Goal: Transaction & Acquisition: Subscribe to service/newsletter

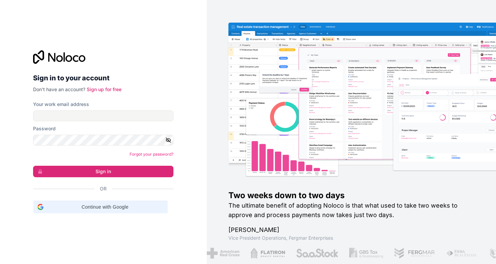
click at [133, 207] on span "Continue with Google" at bounding box center [104, 207] width 117 height 7
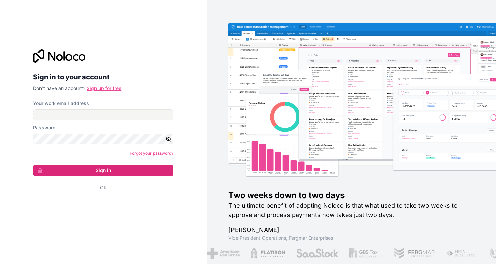
click at [112, 91] on link "Sign up for free" at bounding box center [104, 88] width 35 height 6
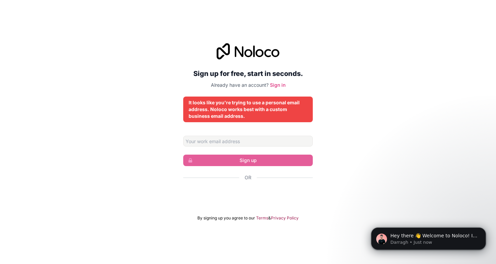
click at [250, 148] on form "Sign up Or By signing up you agree to our Terms & Privacy Policy" at bounding box center [248, 178] width 130 height 85
click at [250, 142] on input "Email address" at bounding box center [248, 141] width 130 height 11
click at [229, 145] on input "yamankumar112@gmail.com" at bounding box center [248, 141] width 130 height 11
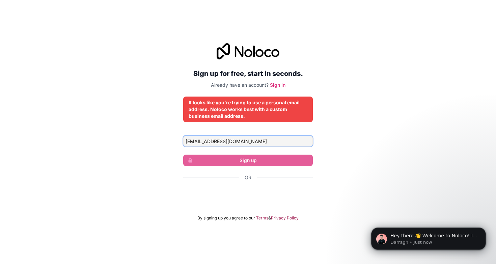
type input "info@omacle.com"
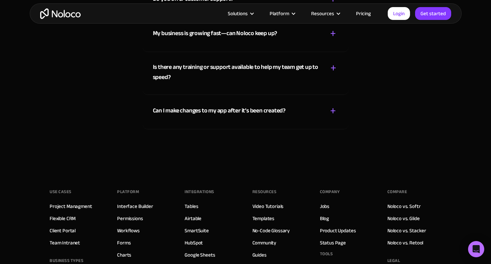
scroll to position [3885, 0]
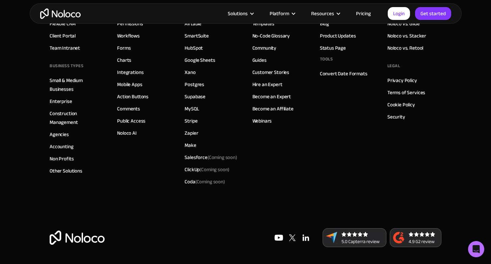
click at [304, 238] on img at bounding box center [306, 238] width 14 height 14
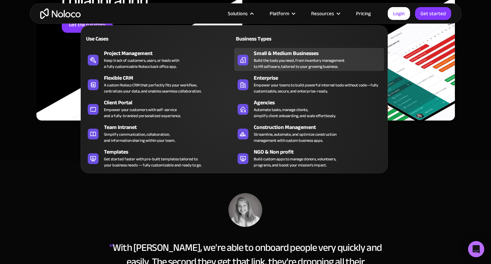
scroll to position [2729, 0]
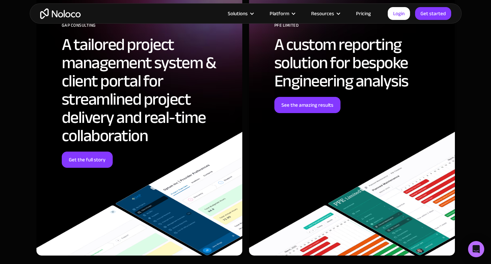
click at [6, 64] on section "Real-life success stories: How businesses move faster with Noloco SIGNULAR DESI…" at bounding box center [245, 17] width 491 height 557
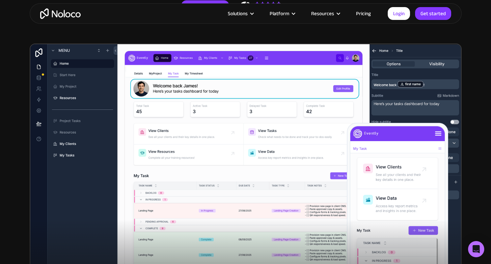
scroll to position [145, 0]
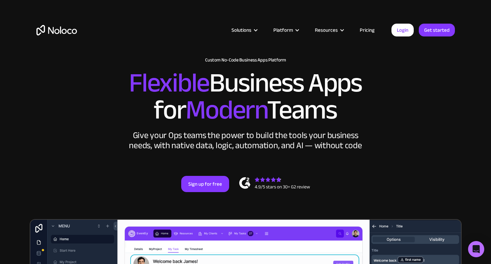
click at [375, 30] on link "Pricing" at bounding box center [367, 30] width 32 height 9
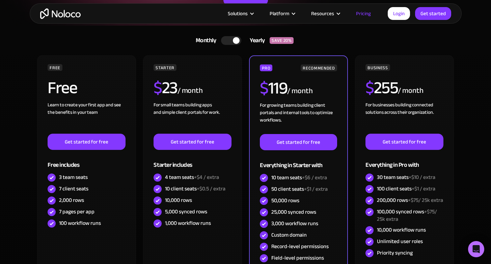
scroll to position [164, 0]
